Goal: Transaction & Acquisition: Obtain resource

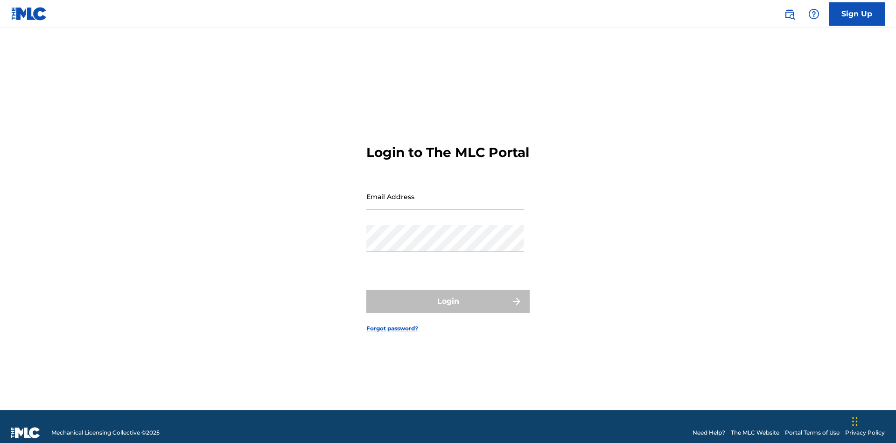
scroll to position [12, 0]
click at [445, 192] on input "Email Address" at bounding box center [445, 196] width 158 height 27
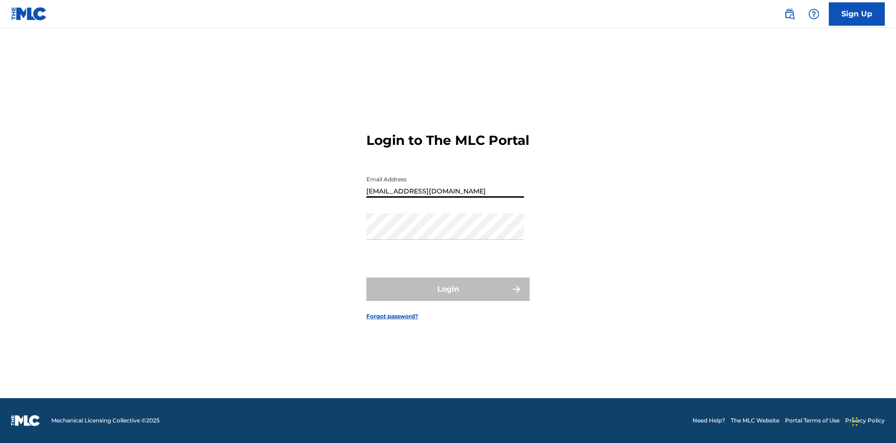
scroll to position [0, 22]
type input "[EMAIL_ADDRESS][DOMAIN_NAME]"
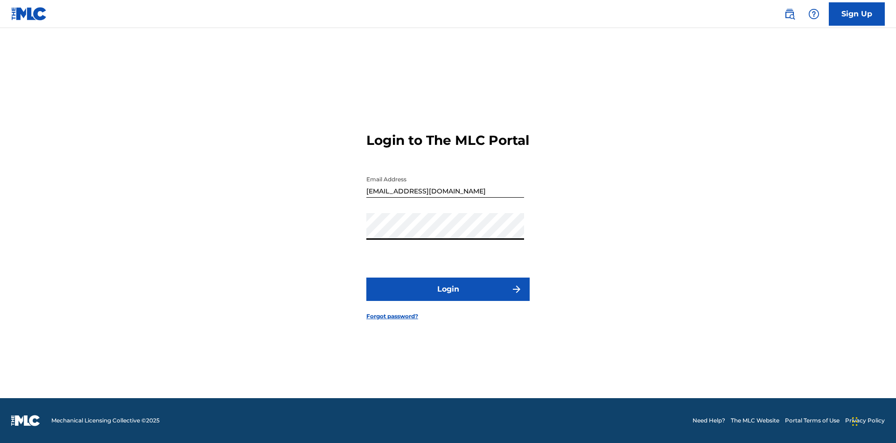
click at [448, 297] on button "Login" at bounding box center [447, 288] width 163 height 23
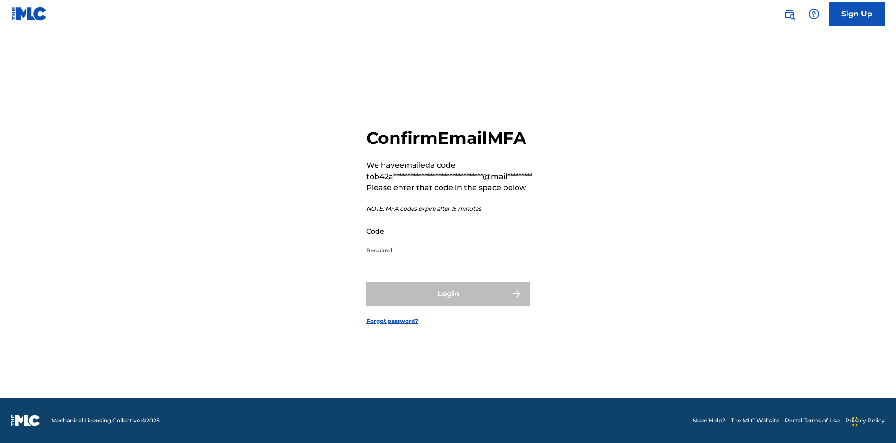
click at [445, 231] on input "Code" at bounding box center [445, 231] width 158 height 27
type input "493678"
click at [448, 293] on button "Login" at bounding box center [447, 293] width 163 height 23
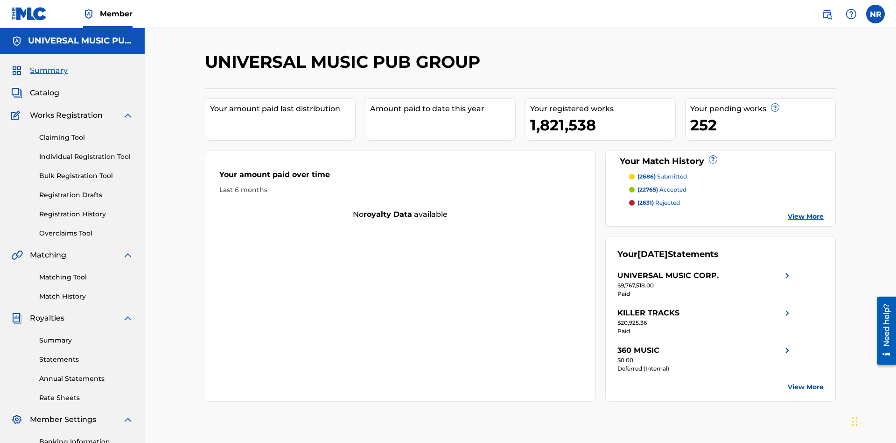
click at [86, 209] on link "Registration History" at bounding box center [86, 214] width 94 height 10
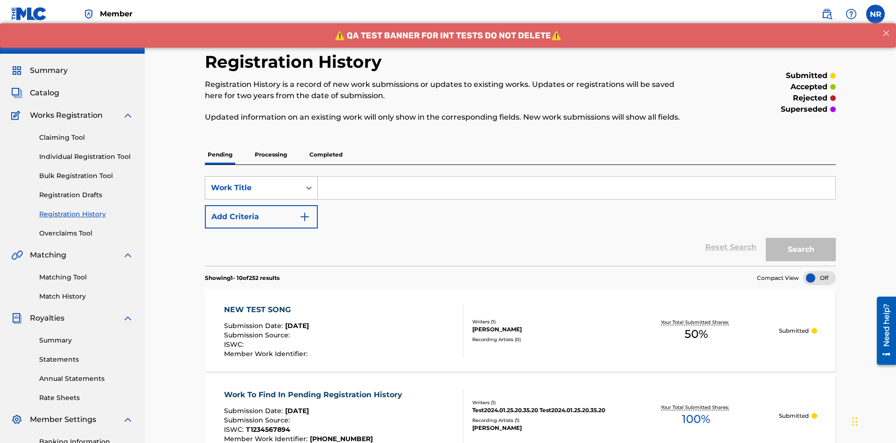
click at [253, 182] on div "Work Title" at bounding box center [253, 187] width 84 height 11
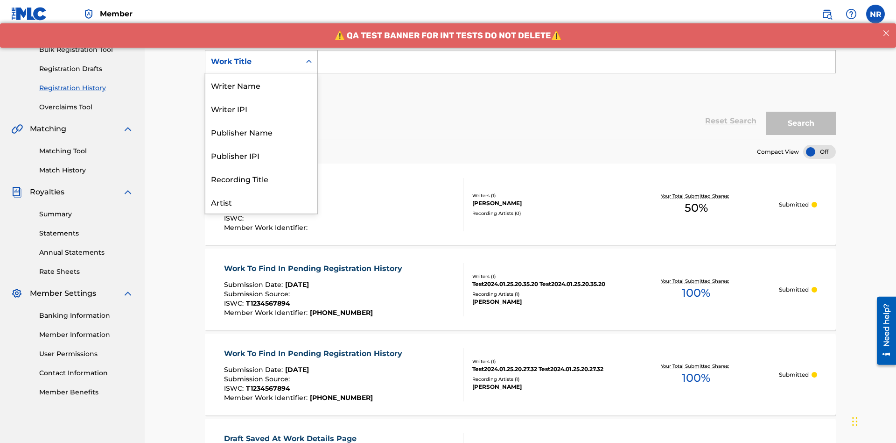
scroll to position [47, 0]
click at [261, 202] on div "Work Title" at bounding box center [261, 201] width 112 height 23
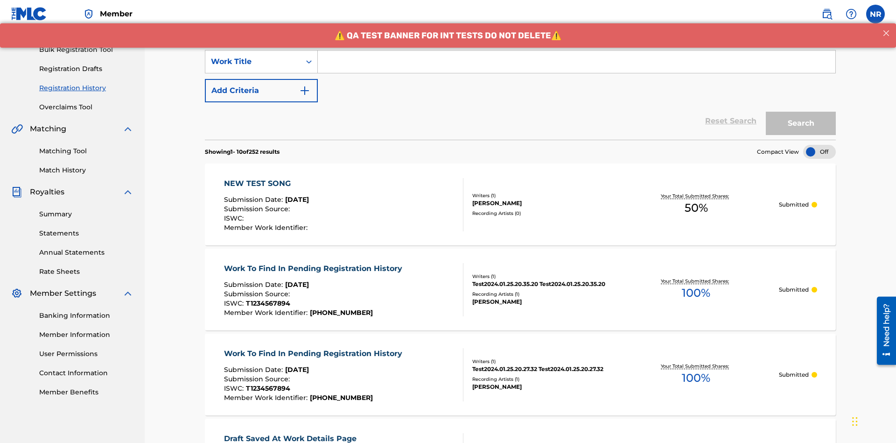
click at [261, 79] on button "Add Criteria" at bounding box center [261, 90] width 113 height 23
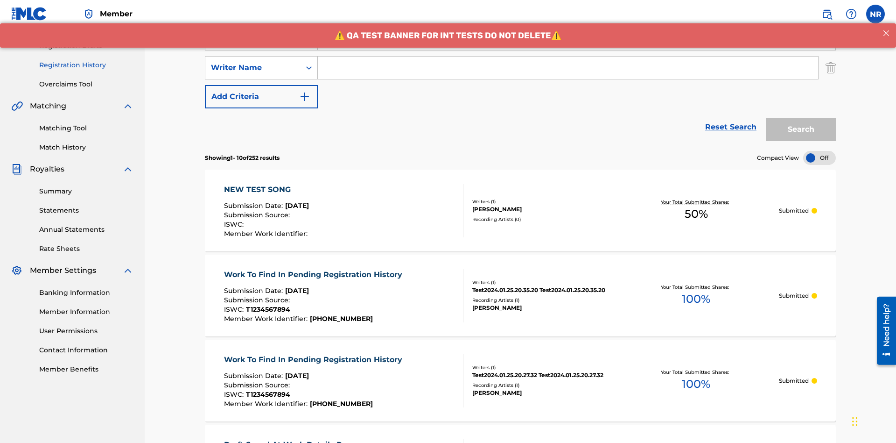
scroll to position [155, 0]
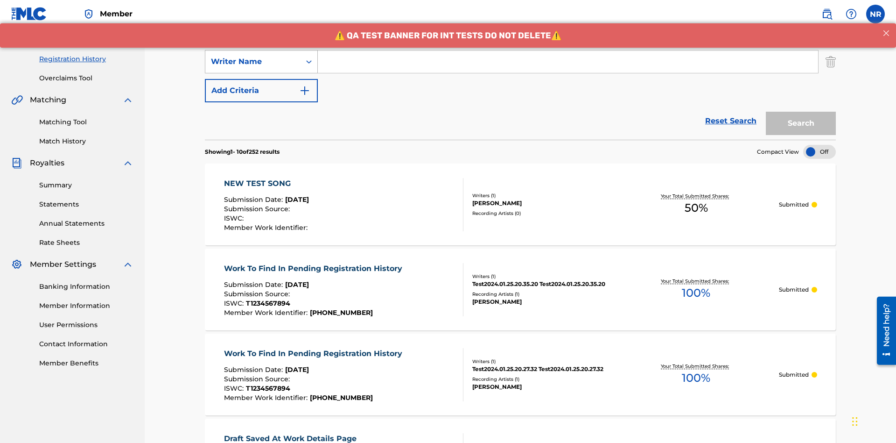
click at [253, 62] on div "Writer Name" at bounding box center [253, 61] width 84 height 11
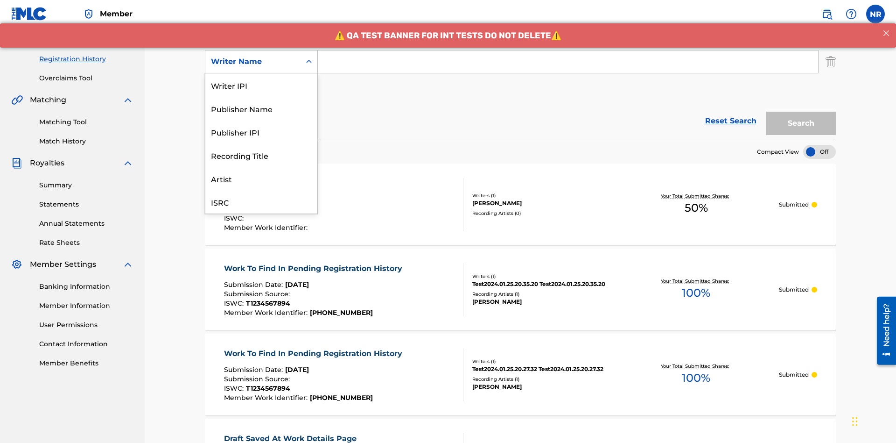
scroll to position [23, 0]
click at [261, 132] on div "Recording Title" at bounding box center [261, 131] width 112 height 23
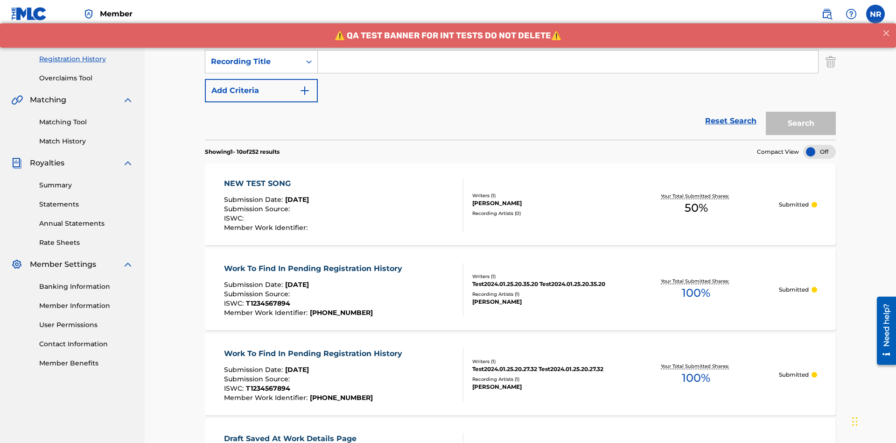
click at [261, 79] on button "Add Criteria" at bounding box center [261, 90] width 113 height 23
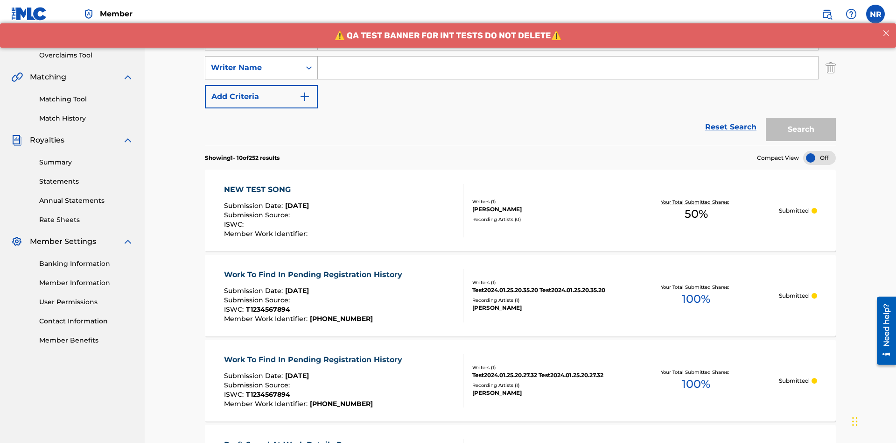
click at [253, 62] on div "Writer Name" at bounding box center [253, 67] width 84 height 11
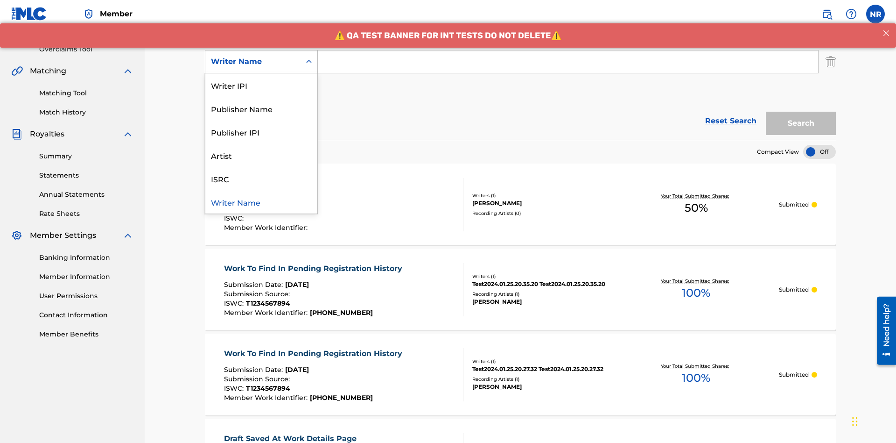
click at [261, 178] on div "ISRC" at bounding box center [261, 178] width 112 height 23
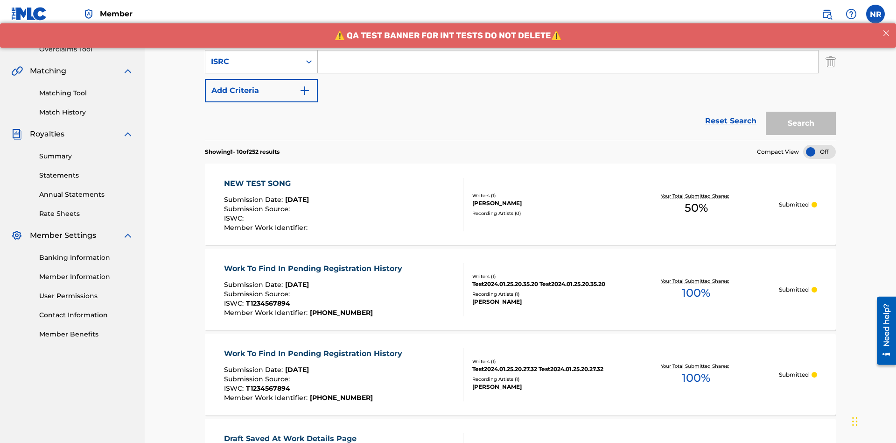
click at [261, 79] on button "Add Criteria" at bounding box center [261, 90] width 113 height 23
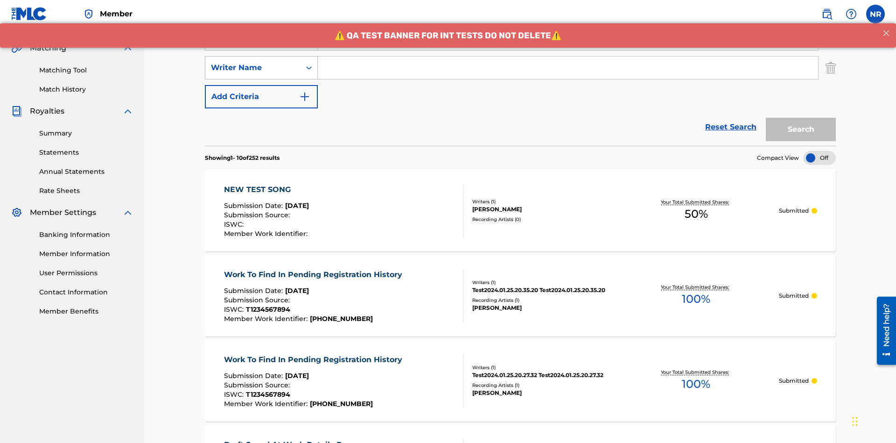
click at [253, 62] on div "Writer Name" at bounding box center [253, 67] width 84 height 11
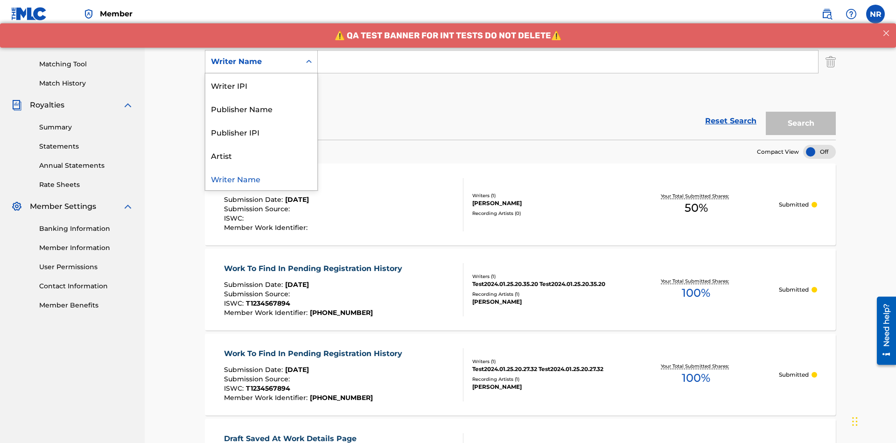
click at [261, 178] on div "Writer Name" at bounding box center [261, 178] width 112 height 23
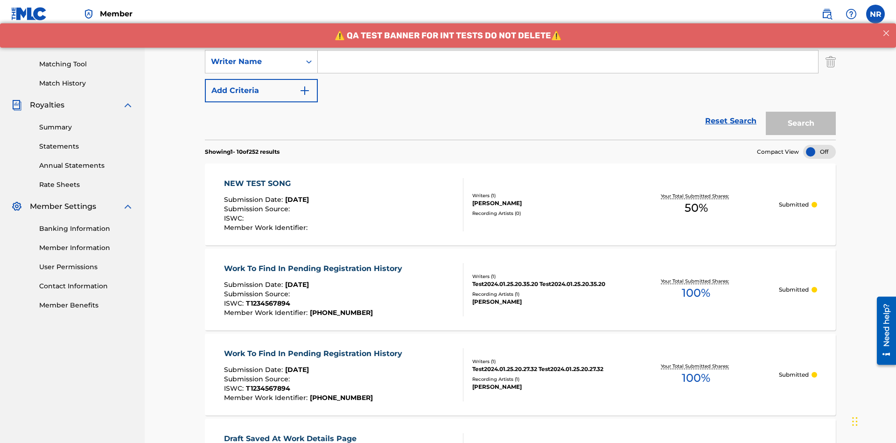
click at [261, 79] on button "Add Criteria" at bounding box center [261, 90] width 113 height 23
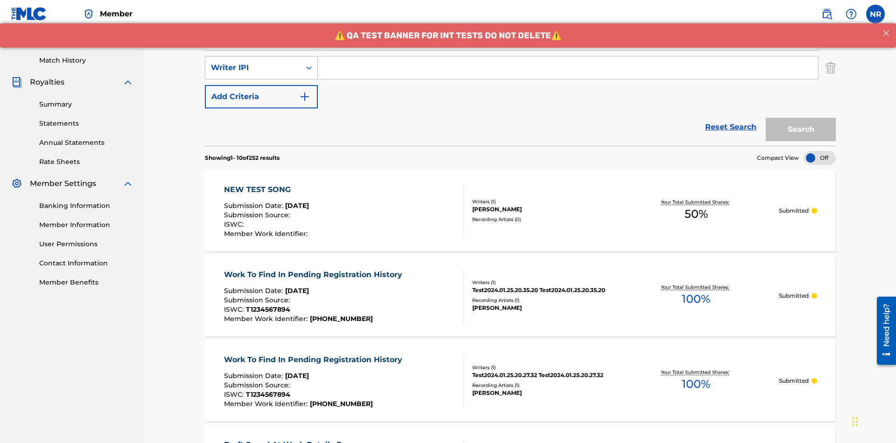
click at [253, 62] on div "Writer IPI" at bounding box center [253, 67] width 84 height 11
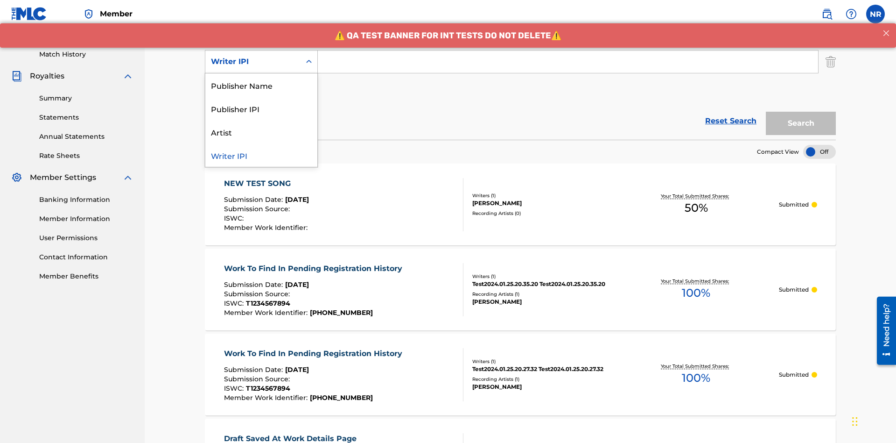
click at [261, 85] on div "Publisher Name" at bounding box center [261, 84] width 112 height 23
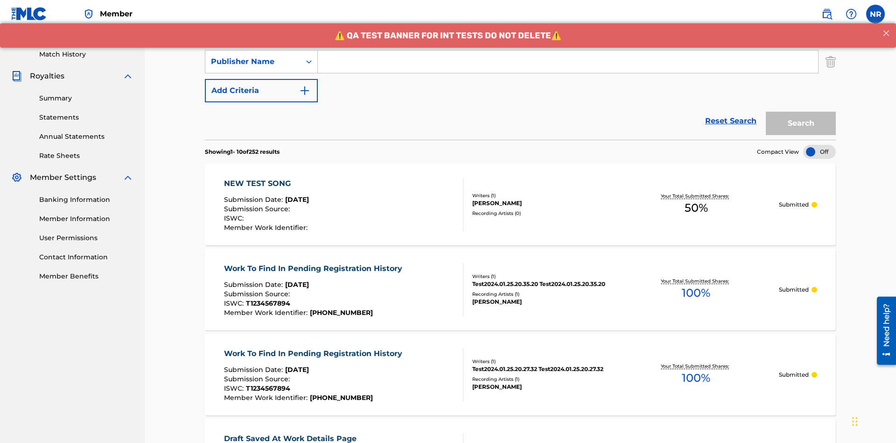
click at [261, 79] on button "Add Criteria" at bounding box center [261, 90] width 113 height 23
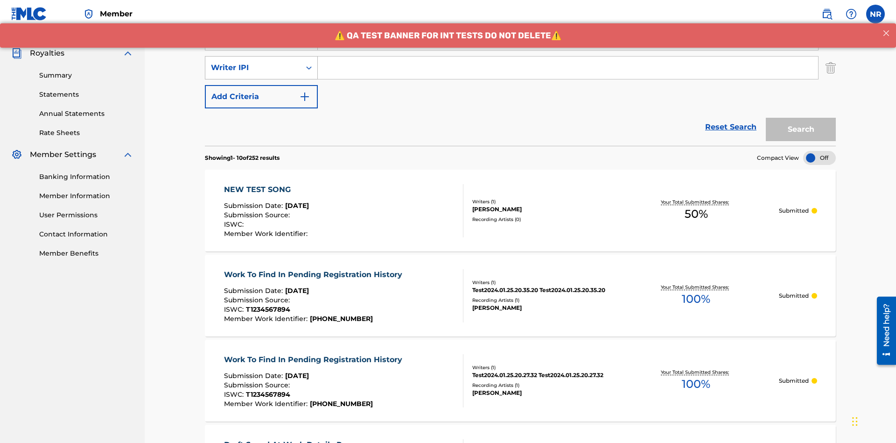
click at [253, 62] on div "Writer IPI" at bounding box center [253, 67] width 84 height 11
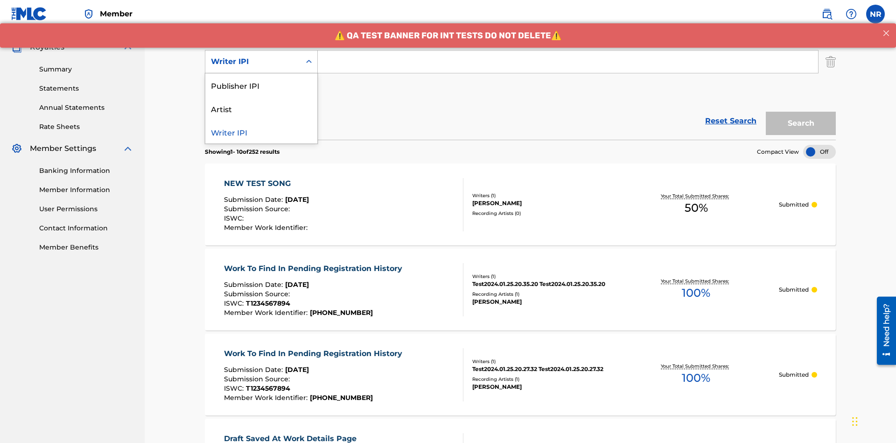
click at [261, 85] on div "Publisher IPI" at bounding box center [261, 84] width 112 height 23
click at [261, 79] on button "Add Criteria" at bounding box center [261, 90] width 113 height 23
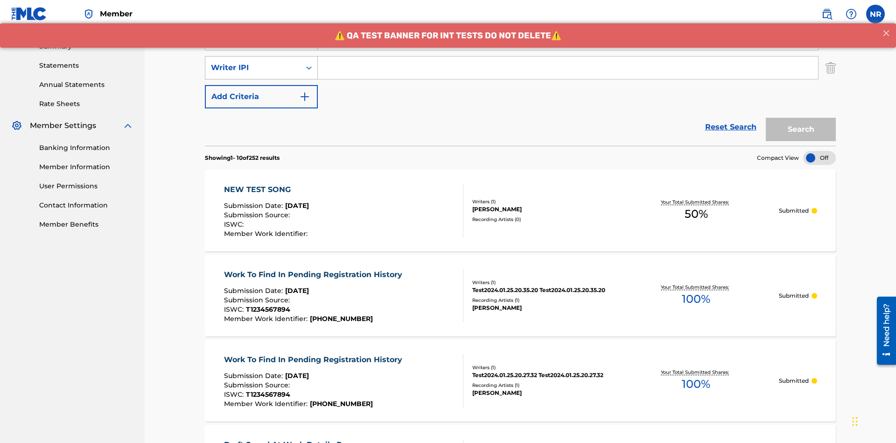
click at [253, 62] on div "Writer IPI" at bounding box center [253, 67] width 84 height 11
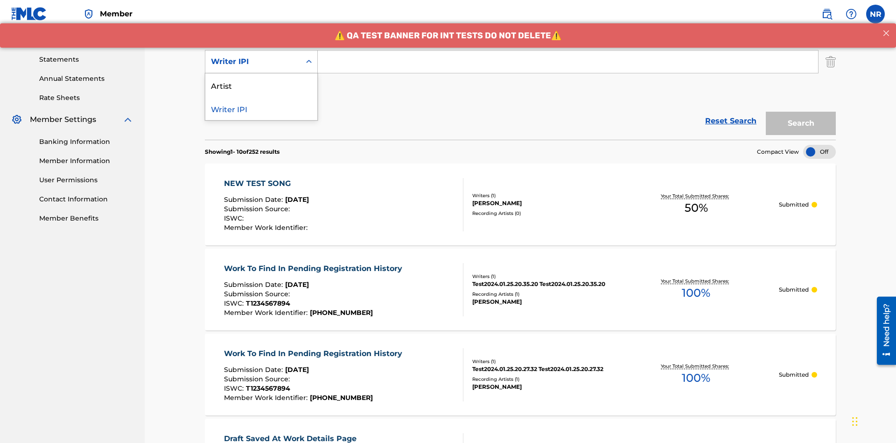
click at [261, 85] on div "Artist" at bounding box center [261, 84] width 112 height 23
click at [261, 79] on button "Add Criteria" at bounding box center [261, 90] width 113 height 23
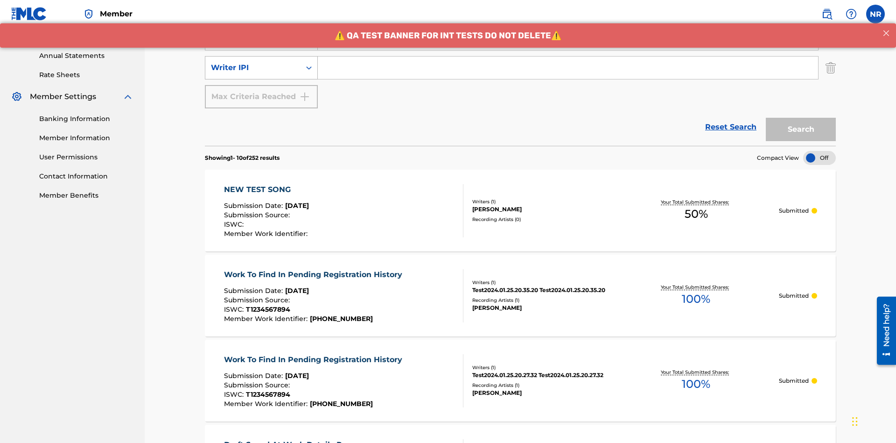
click at [253, 62] on div "Writer IPI" at bounding box center [253, 67] width 84 height 11
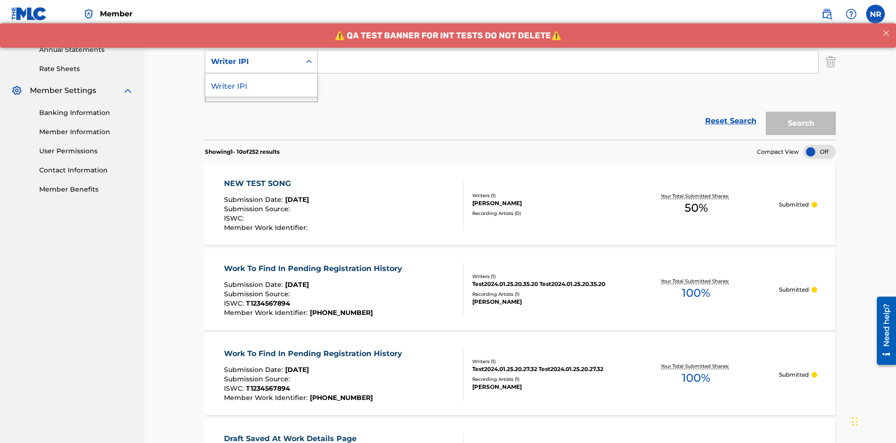
click at [261, 85] on div "Writer IPI" at bounding box center [261, 84] width 112 height 23
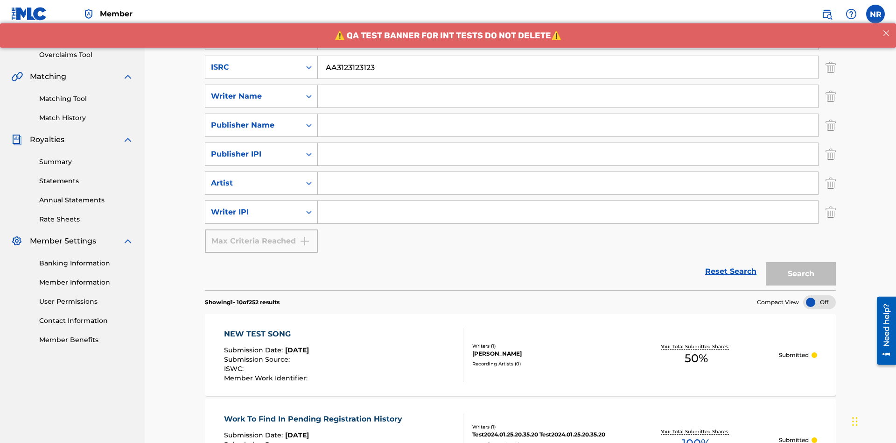
type input "AA3123123123"
click at [576, 21] on input "Search Form" at bounding box center [577, 9] width 518 height 22
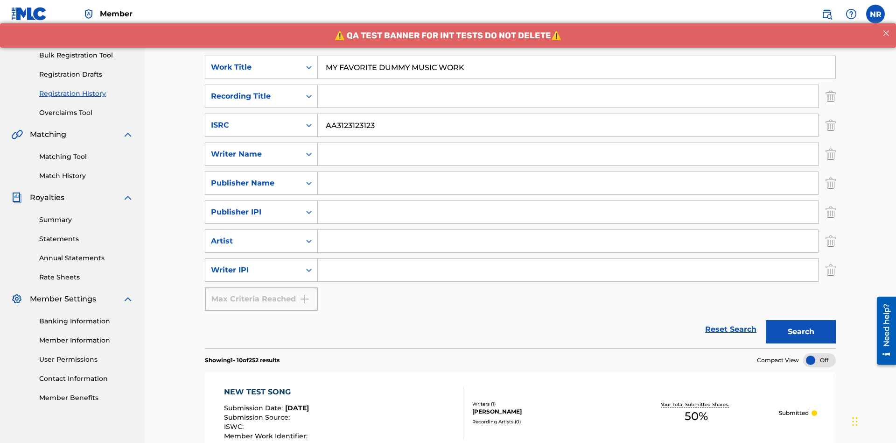
scroll to position [207, 0]
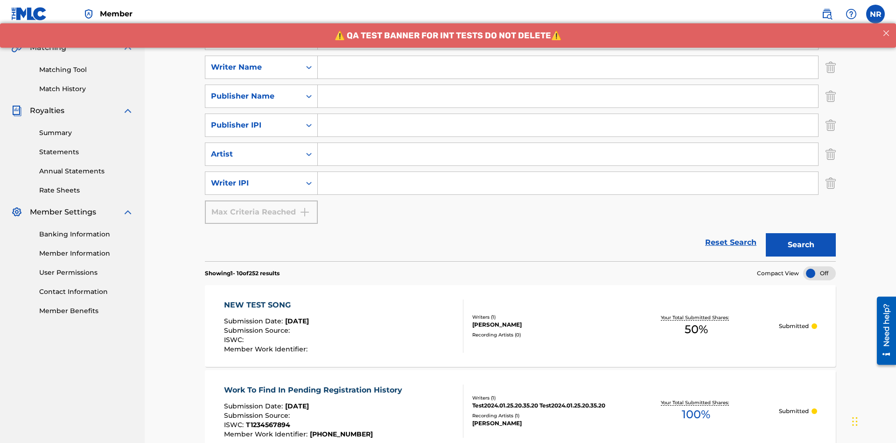
type input "MY FAVORITE DUMMY MUSIC WORK"
click at [568, 67] on input "Search Form" at bounding box center [568, 67] width 500 height 22
type input "[PERSON_NAME]"
click at [568, 172] on input "Search Form" at bounding box center [568, 183] width 500 height 22
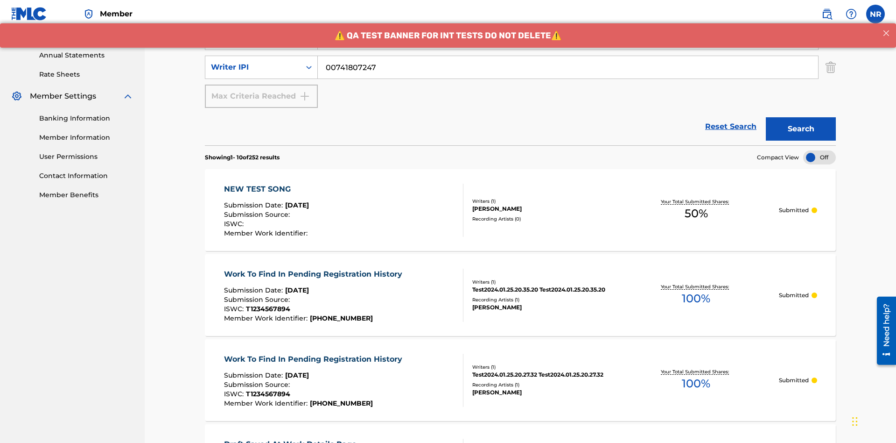
type input "00741807247"
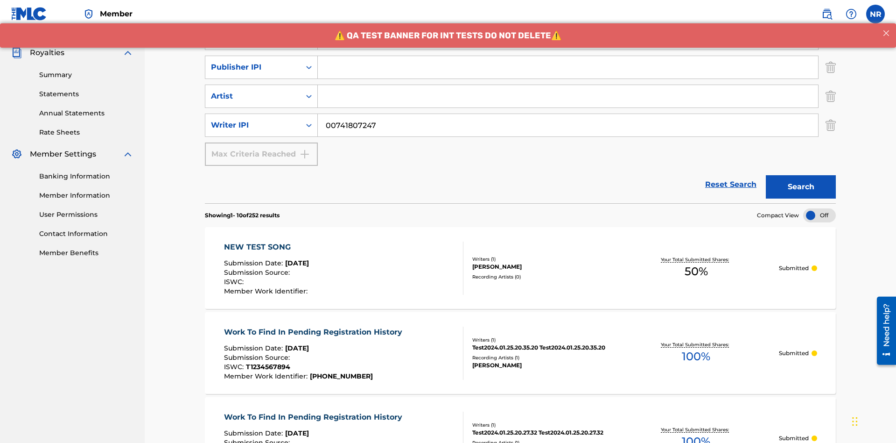
type input "CALACA"
click at [568, 67] on input "Search Form" at bounding box center [568, 67] width 500 height 22
type input "00214463592"
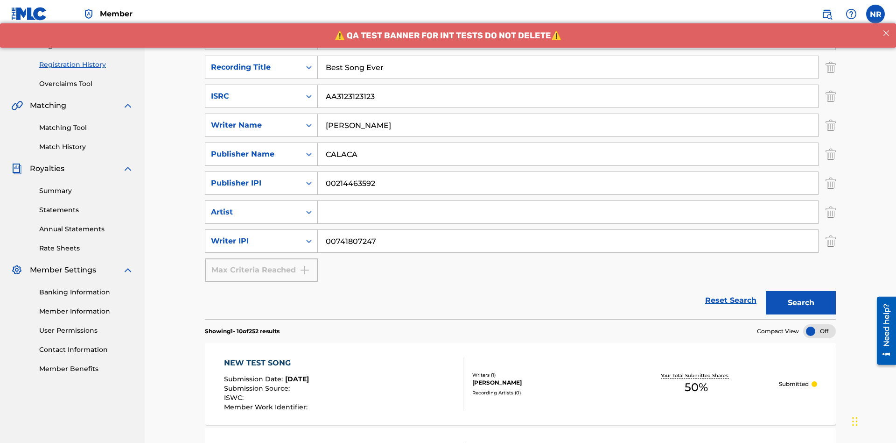
type input "Best Song Ever"
click at [568, 201] on input "Search Form" at bounding box center [568, 212] width 500 height 22
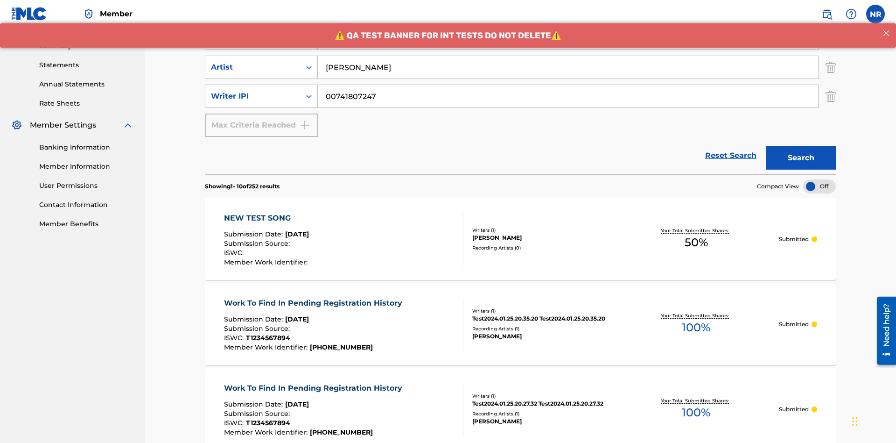
type input "[PERSON_NAME]"
click at [801, 146] on button "Search" at bounding box center [801, 157] width 70 height 23
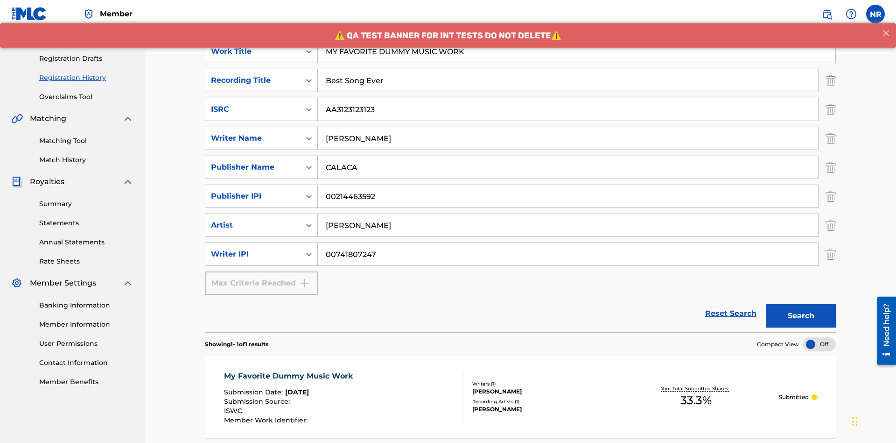
scroll to position [235, 0]
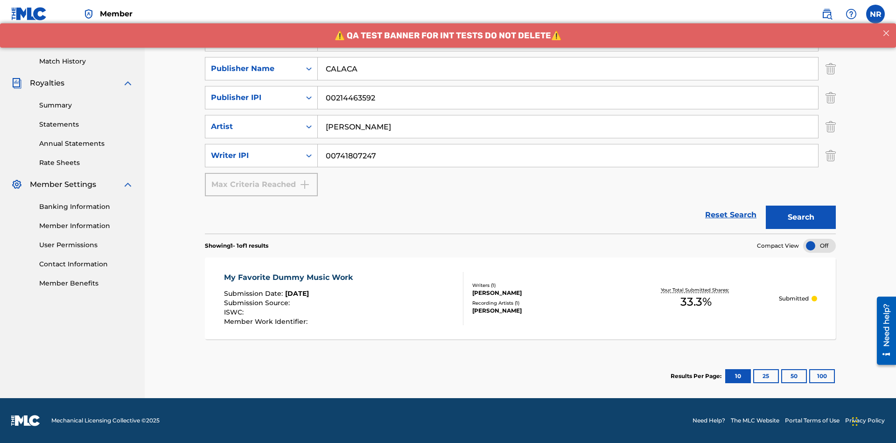
click at [289, 277] on div "My Favorite Dummy Music Work" at bounding box center [290, 277] width 133 height 11
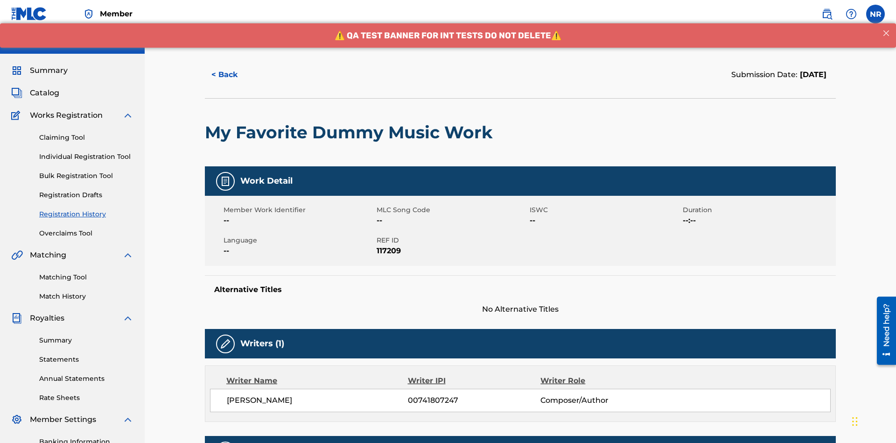
scroll to position [275, 0]
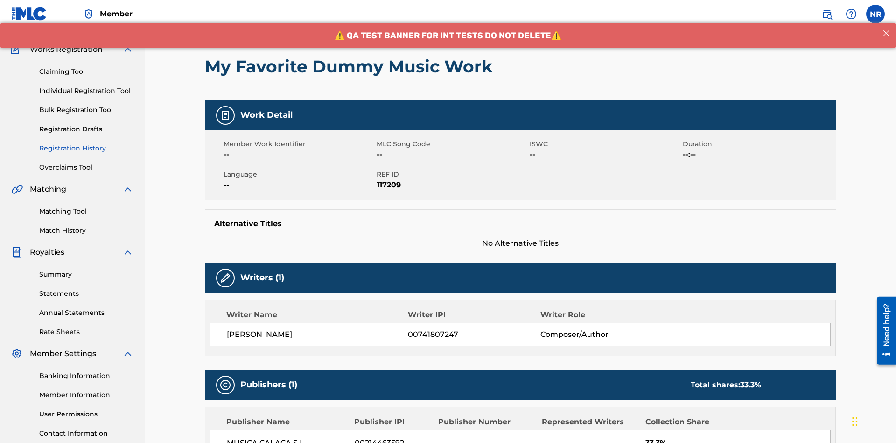
click at [233, 21] on button "< Back" at bounding box center [233, 8] width 56 height 23
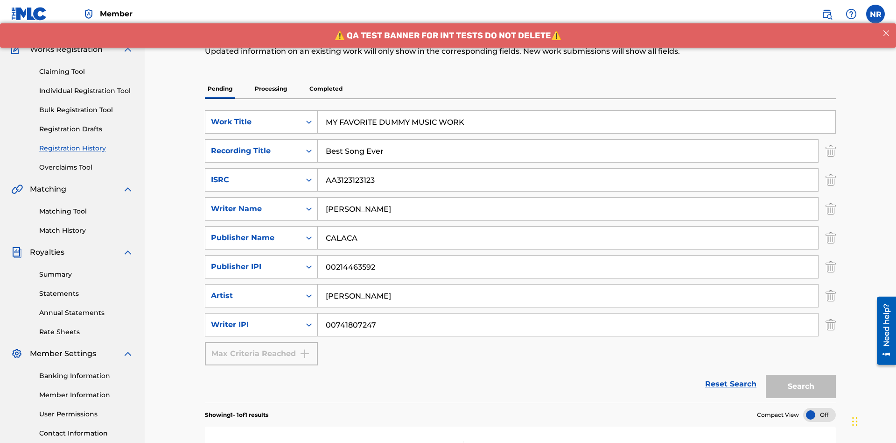
scroll to position [136, 0]
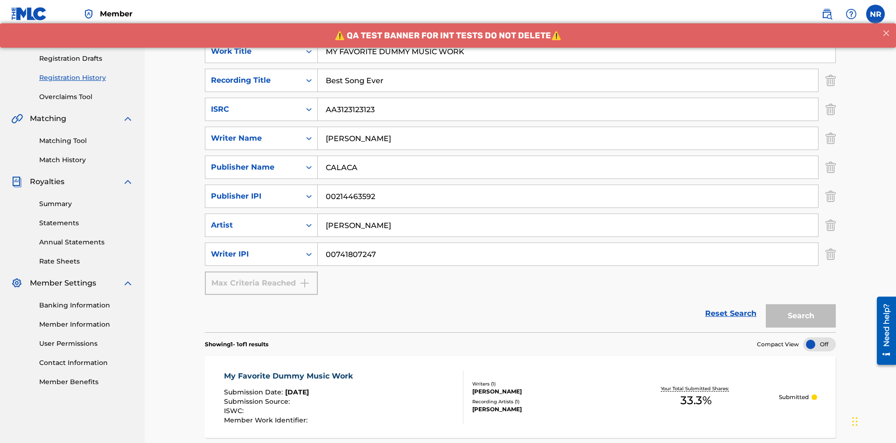
click at [271, 28] on p "Processing" at bounding box center [271, 18] width 38 height 20
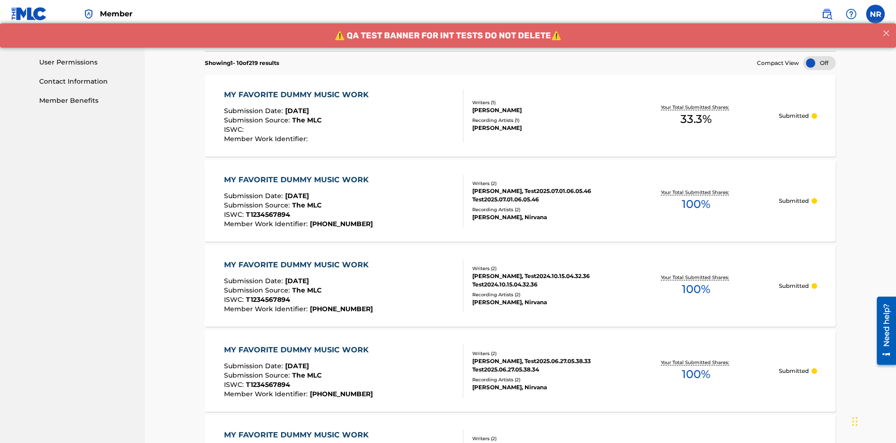
scroll to position [450, 0]
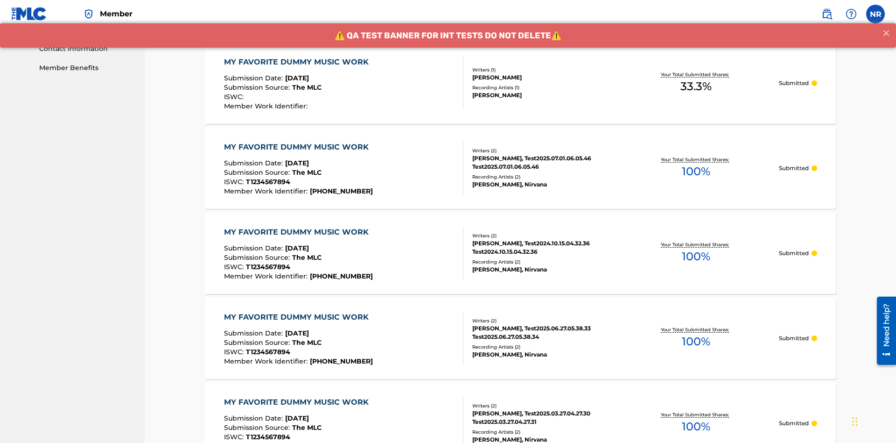
click at [297, 62] on div "MY FAVORITE DUMMY MUSIC WORK" at bounding box center [298, 61] width 149 height 11
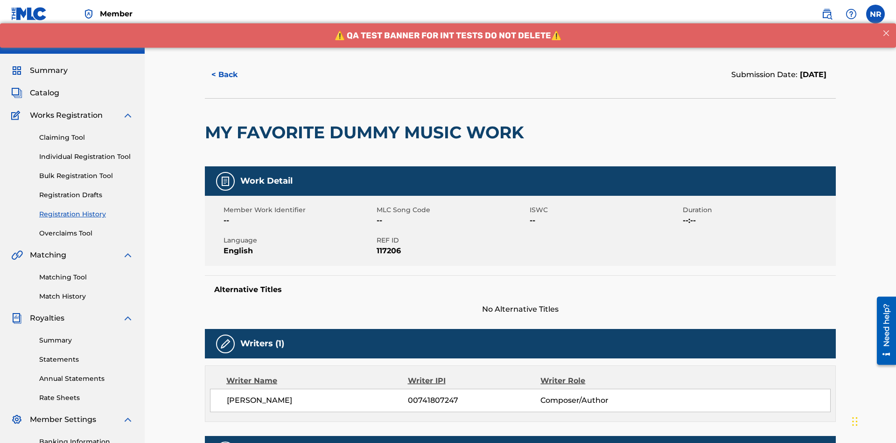
scroll to position [275, 0]
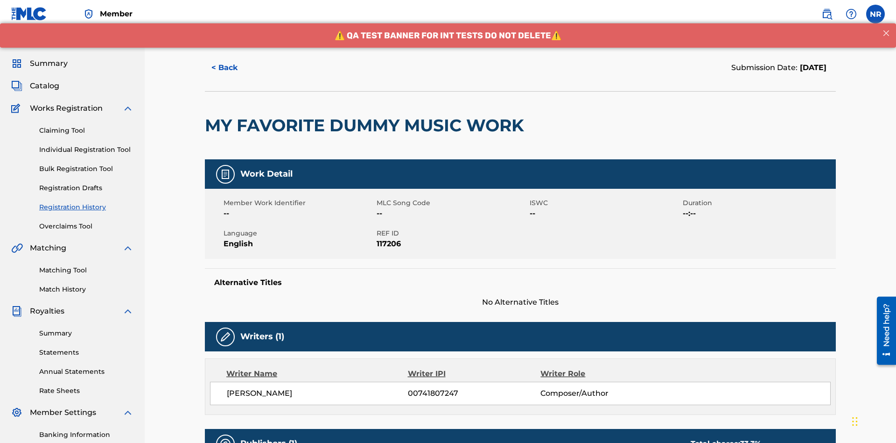
click at [233, 68] on button "< Back" at bounding box center [233, 67] width 56 height 23
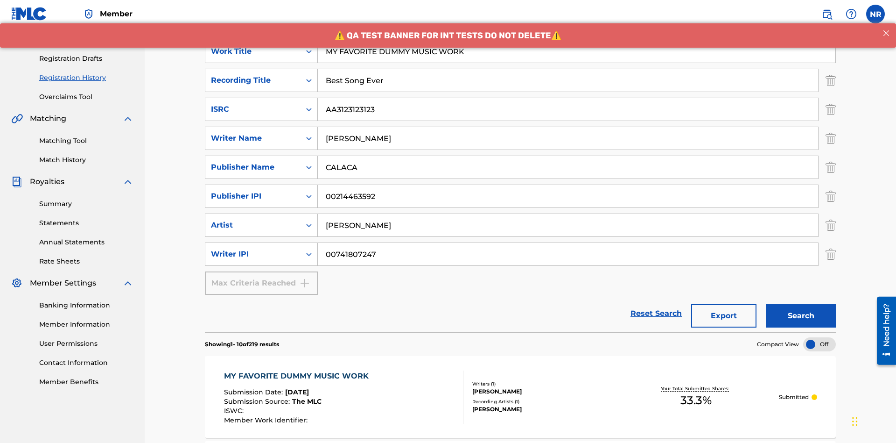
click at [724, 304] on button "Export" at bounding box center [723, 315] width 65 height 23
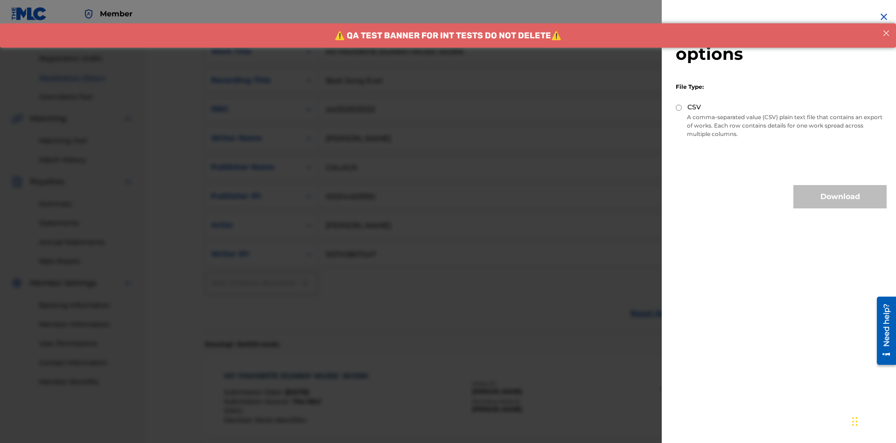
scroll to position [384, 0]
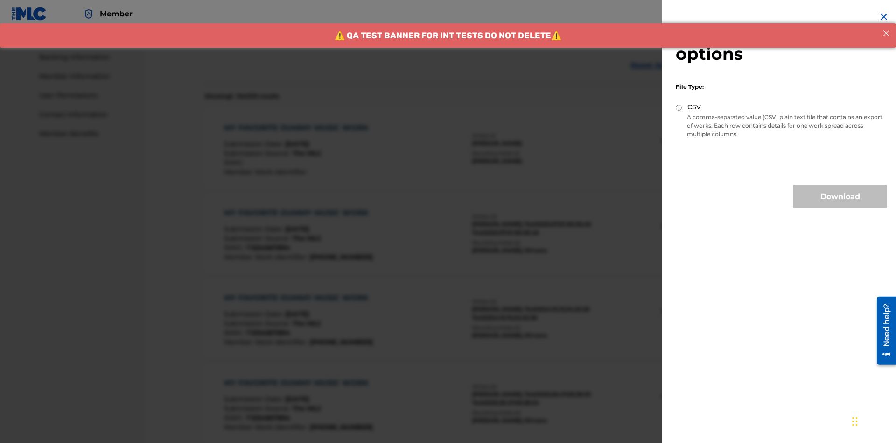
click at [679, 107] on input "CSV" at bounding box center [679, 108] width 6 height 6
radio input "true"
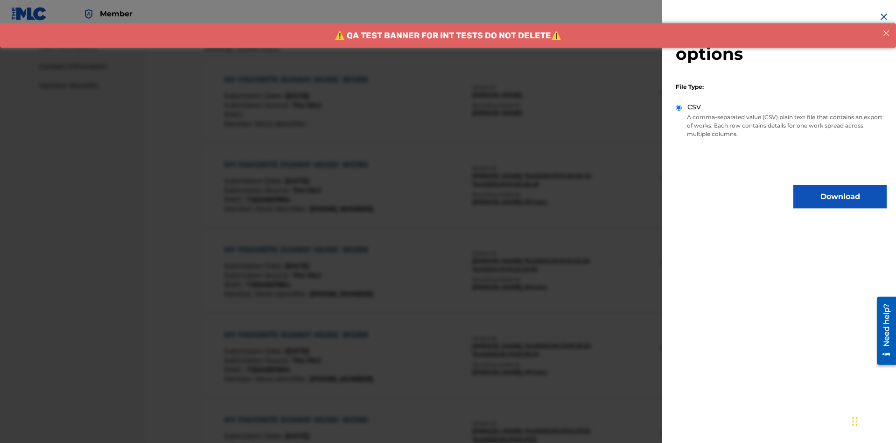
click at [840, 197] on button "Download" at bounding box center [840, 196] width 93 height 23
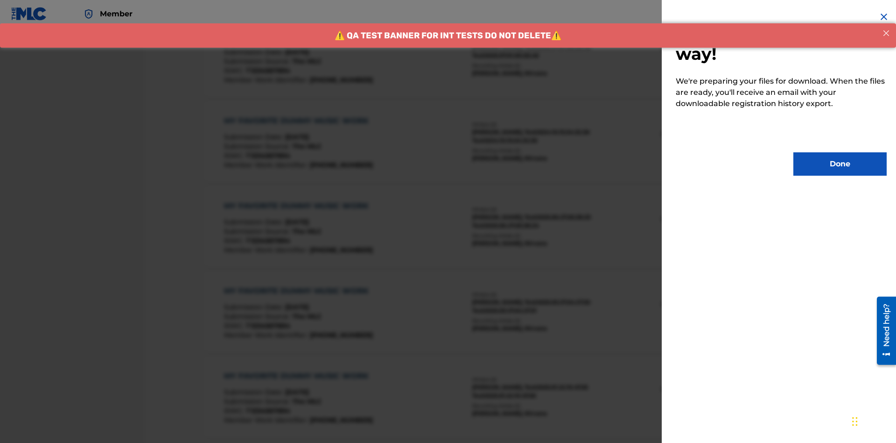
click at [840, 164] on button "Done" at bounding box center [840, 163] width 93 height 23
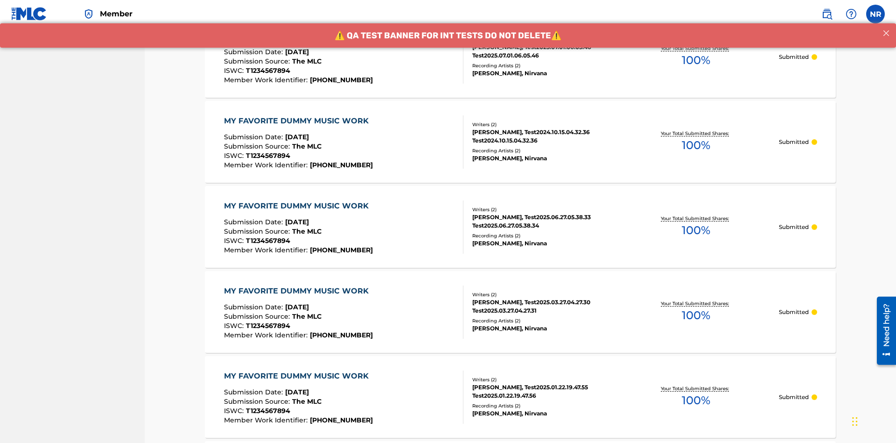
scroll to position [657, 0]
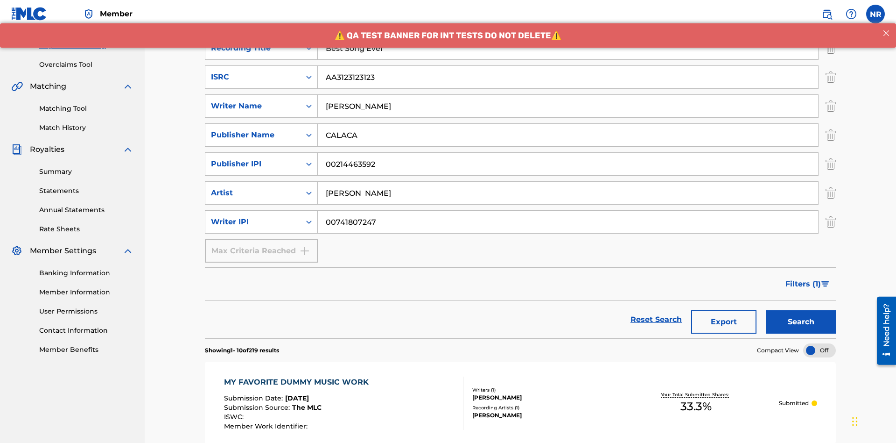
scroll to position [456, 0]
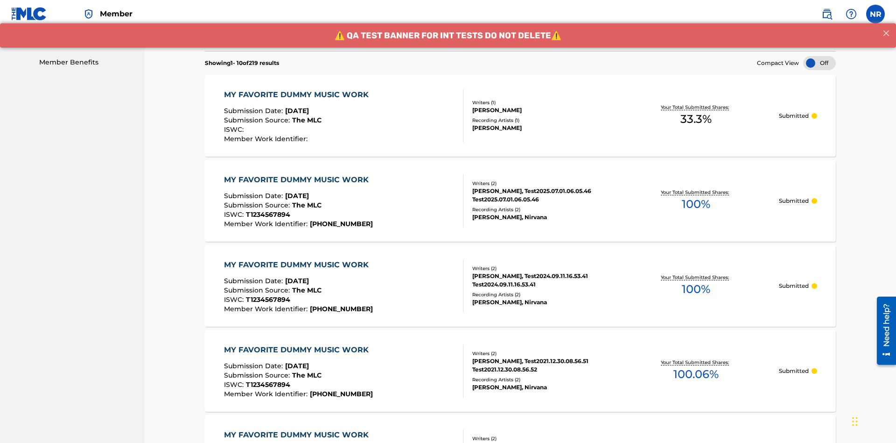
click at [297, 89] on div "MY FAVORITE DUMMY MUSIC WORK" at bounding box center [298, 94] width 149 height 11
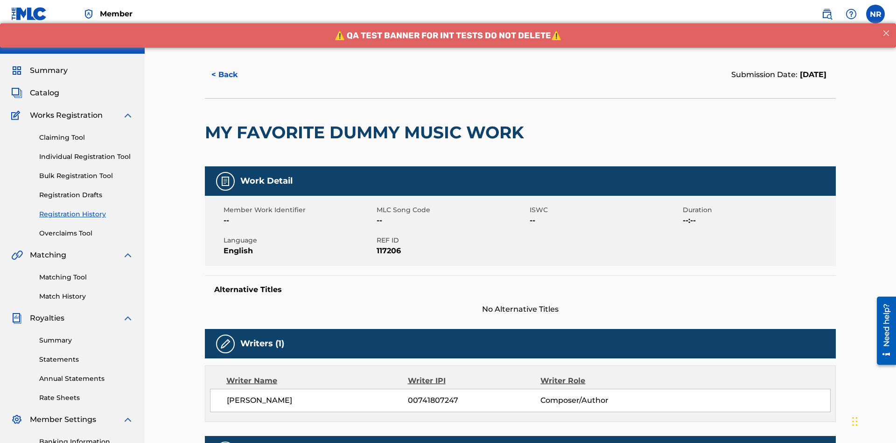
scroll to position [275, 0]
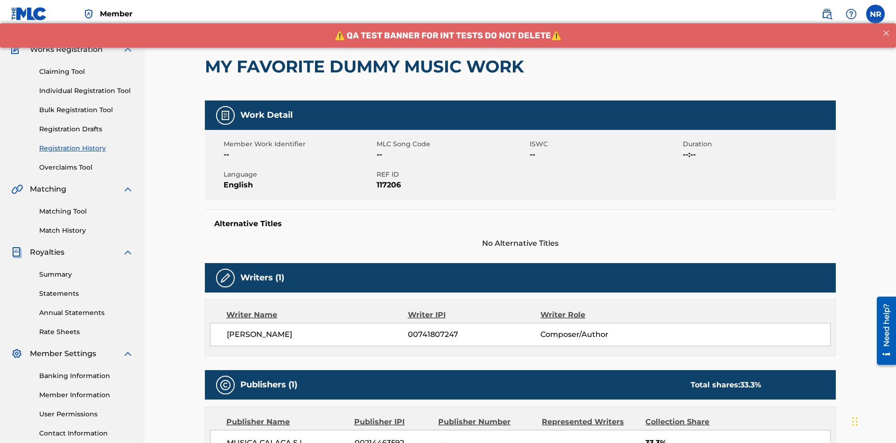
click at [233, 21] on button "< Back" at bounding box center [233, 8] width 56 height 23
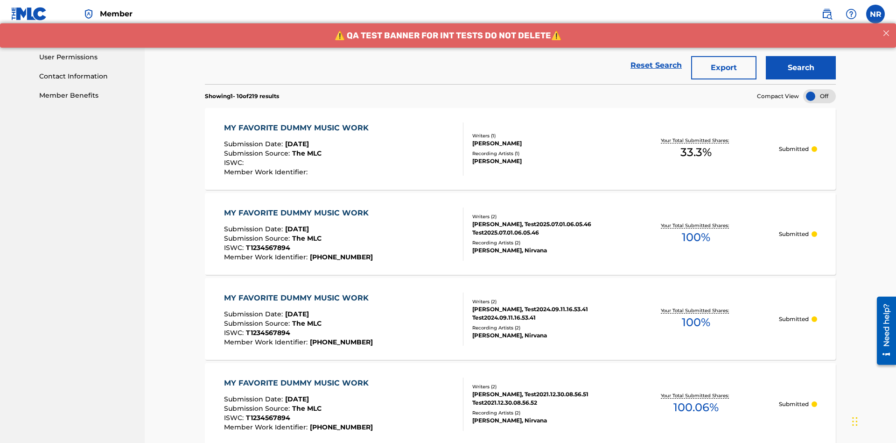
click at [724, 68] on button "Export" at bounding box center [723, 67] width 65 height 23
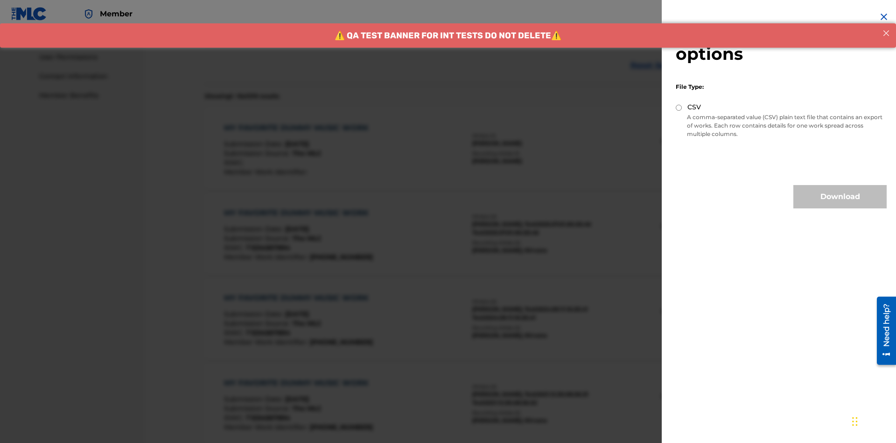
click at [679, 107] on input "CSV" at bounding box center [679, 108] width 6 height 6
radio input "true"
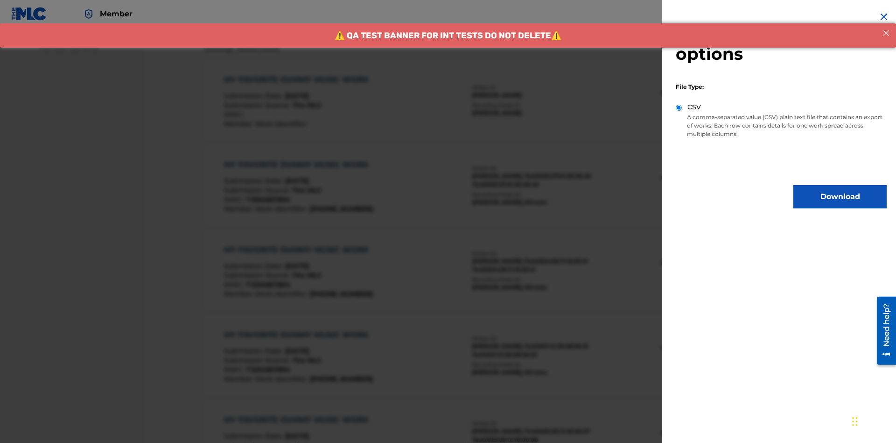
click at [840, 197] on button "Download" at bounding box center [840, 196] width 93 height 23
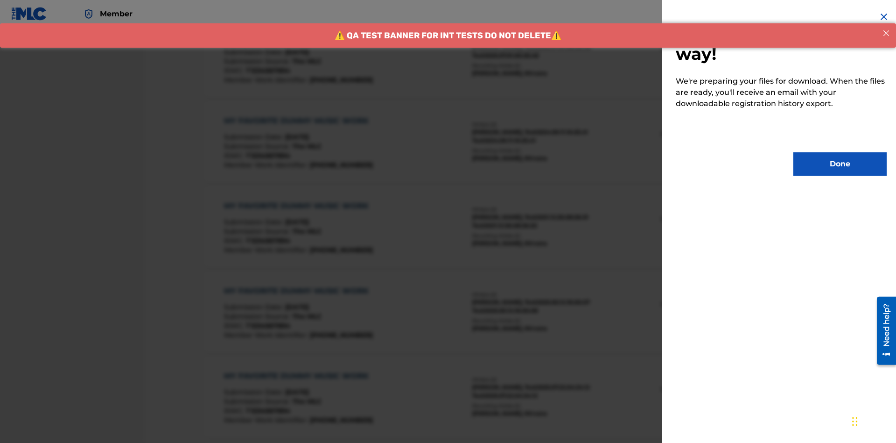
click at [840, 164] on button "Done" at bounding box center [840, 163] width 93 height 23
